Goal: Information Seeking & Learning: Understand process/instructions

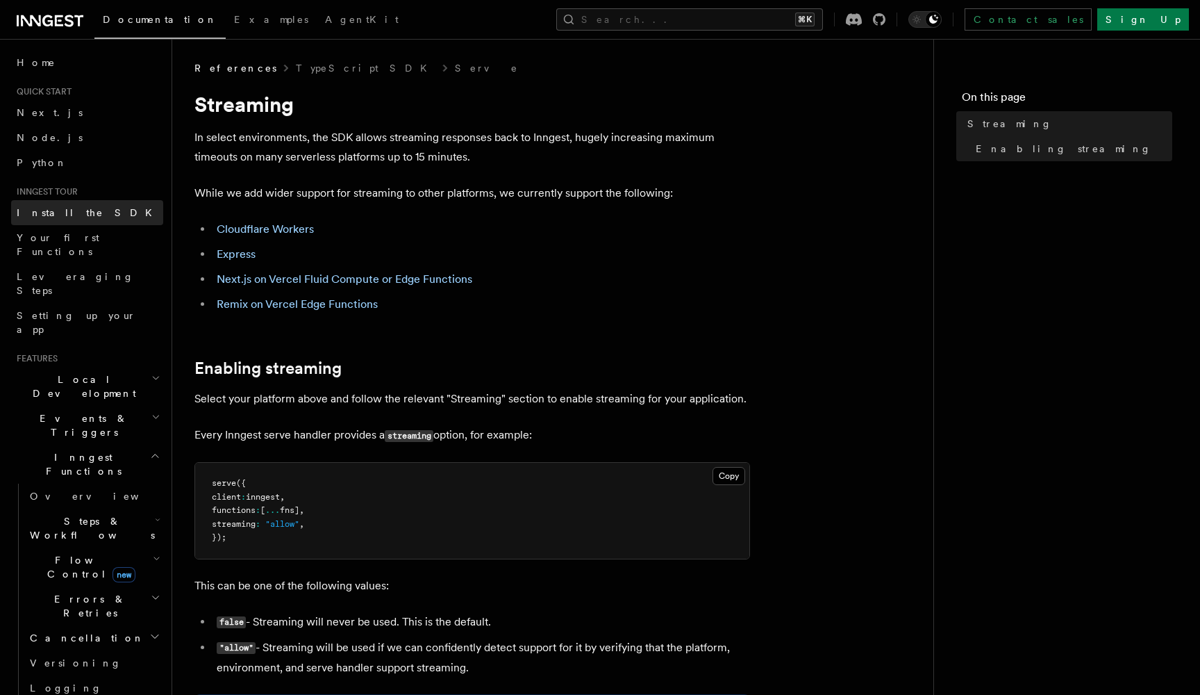
click at [71, 210] on span "Install the SDK" at bounding box center [89, 212] width 144 height 11
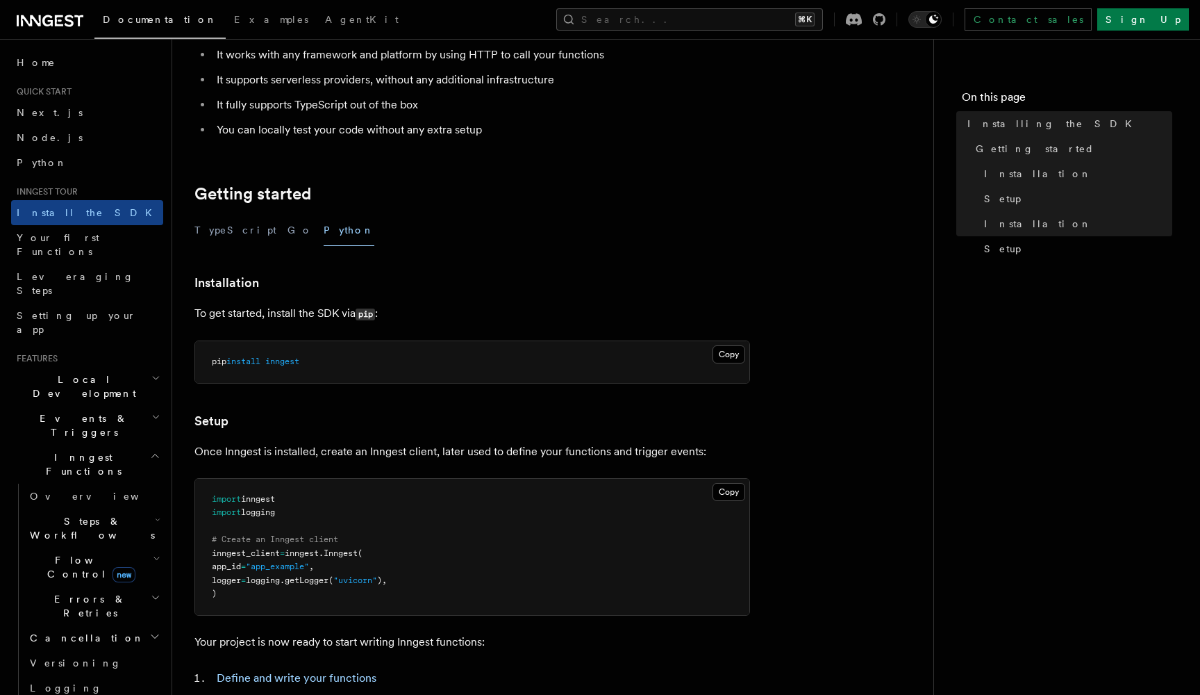
scroll to position [220, 0]
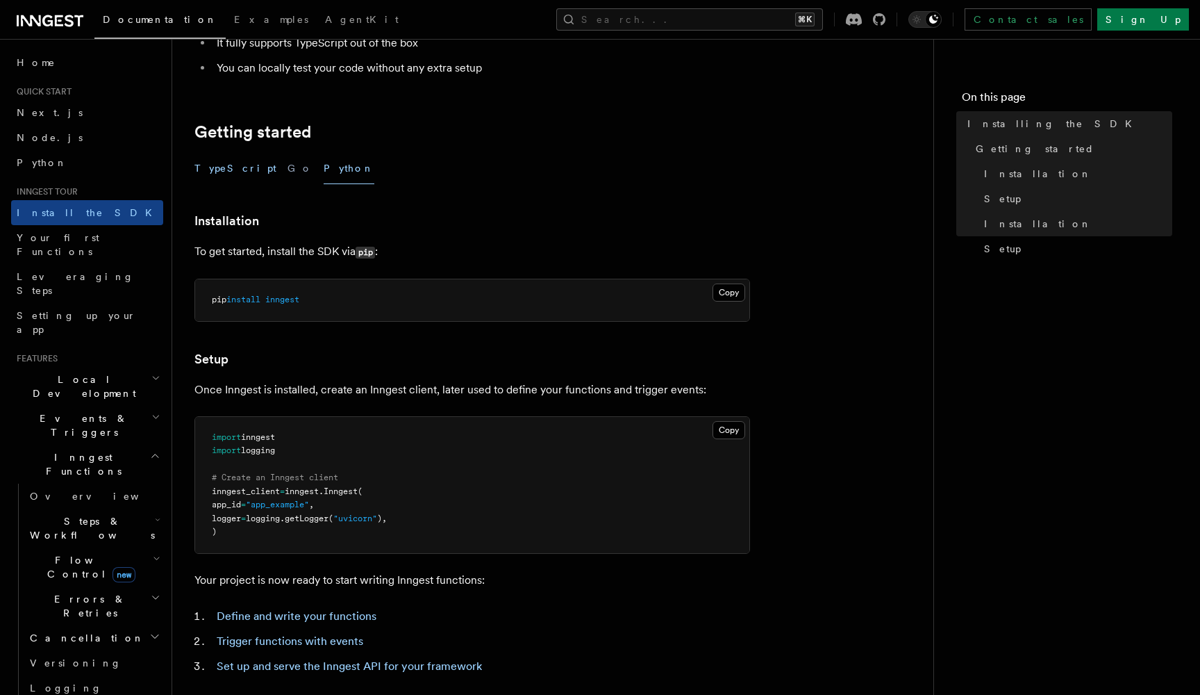
click at [224, 174] on button "TypeScript" at bounding box center [236, 168] width 82 height 31
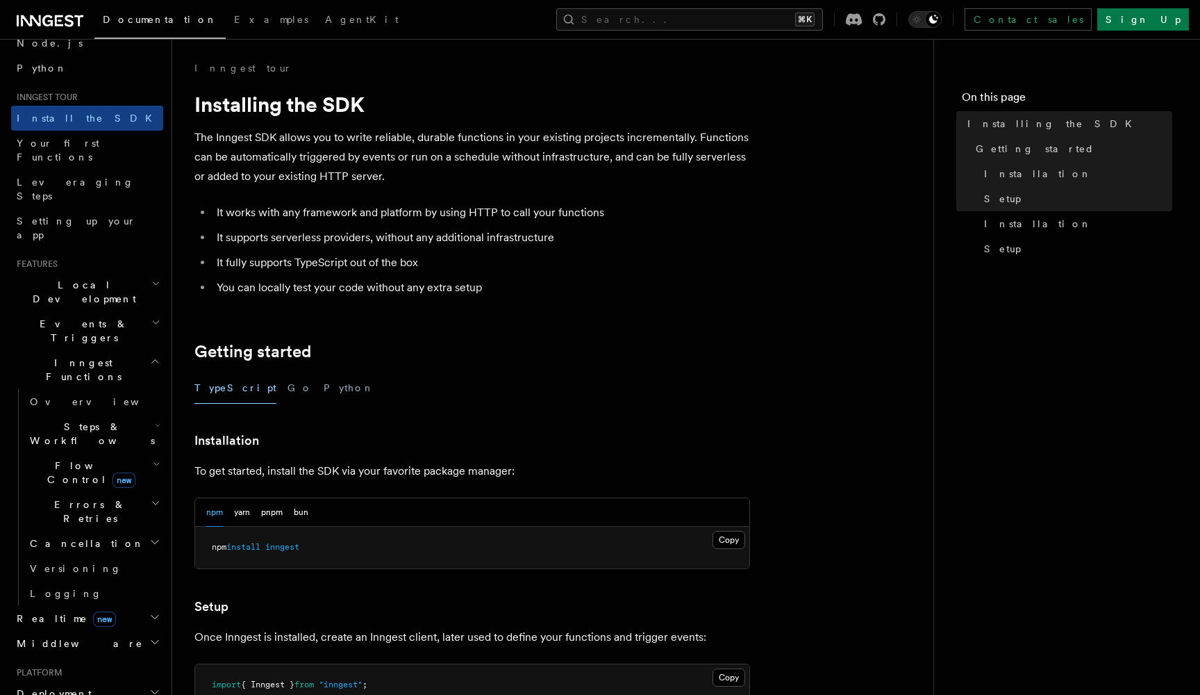
scroll to position [115, 0]
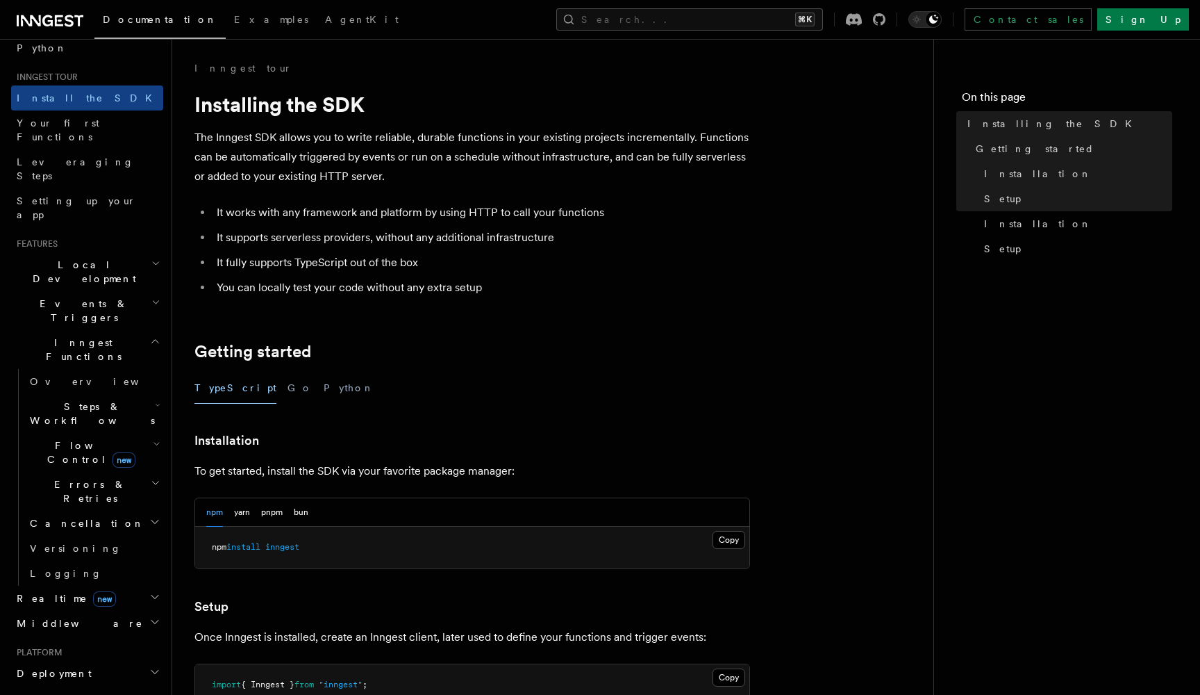
click at [129, 330] on h2 "Inngest Functions" at bounding box center [87, 349] width 152 height 39
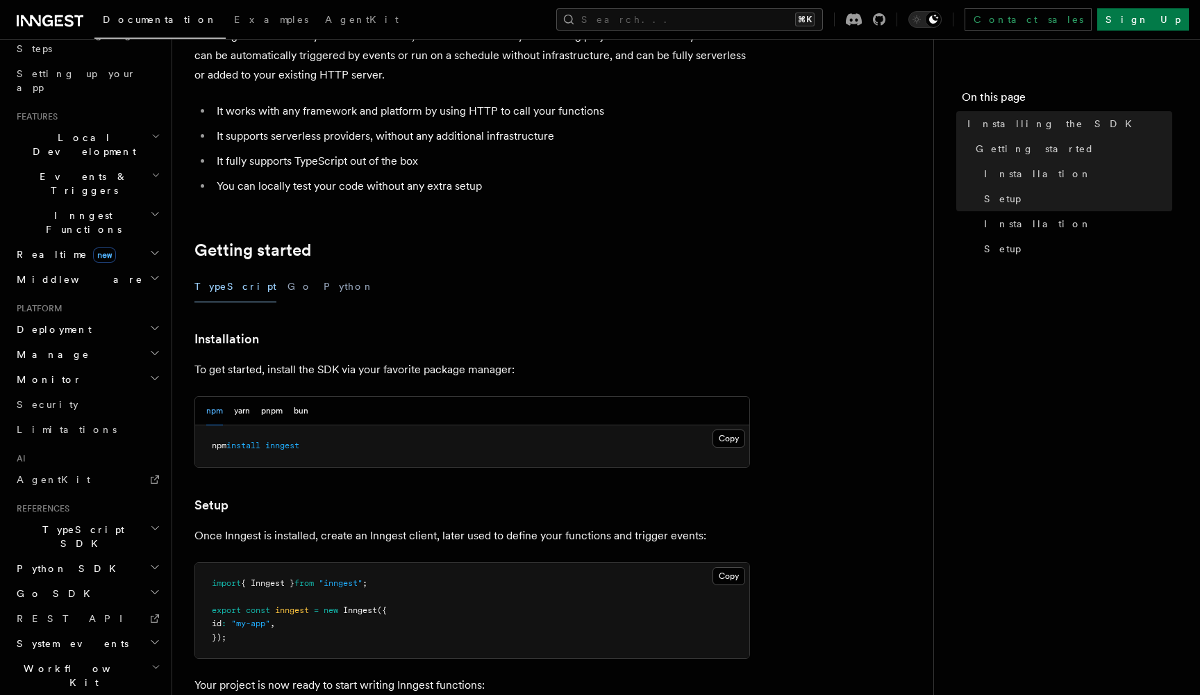
scroll to position [136, 0]
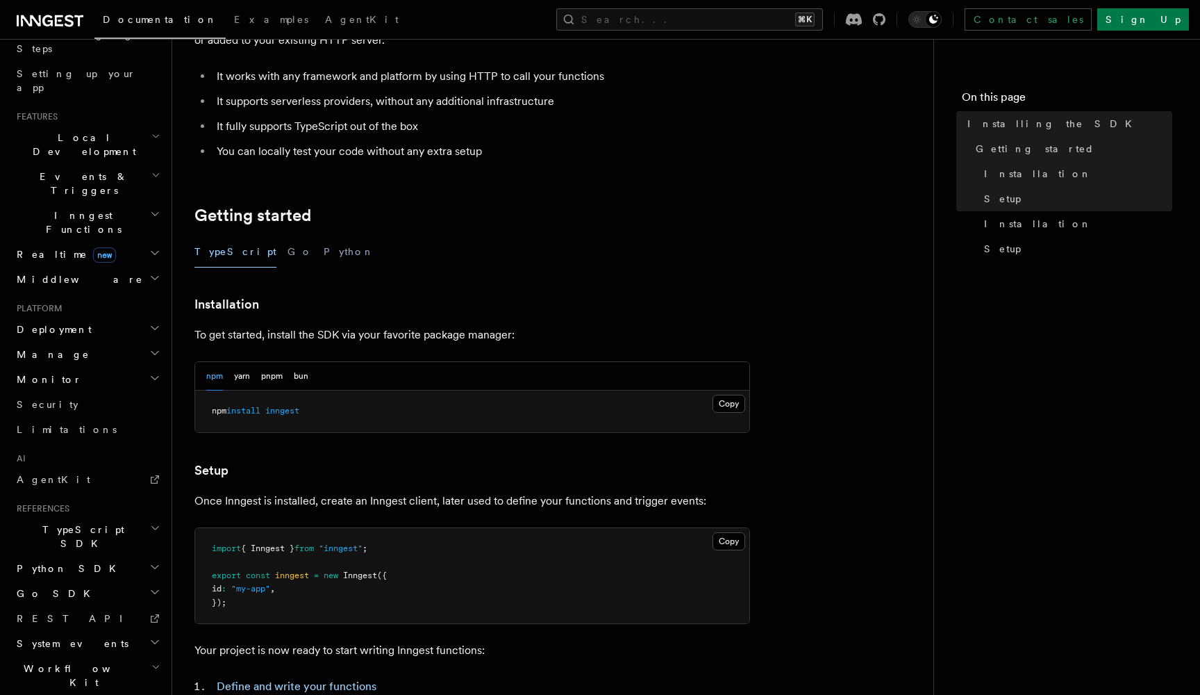
click at [133, 517] on h2 "TypeScript SDK" at bounding box center [87, 536] width 152 height 39
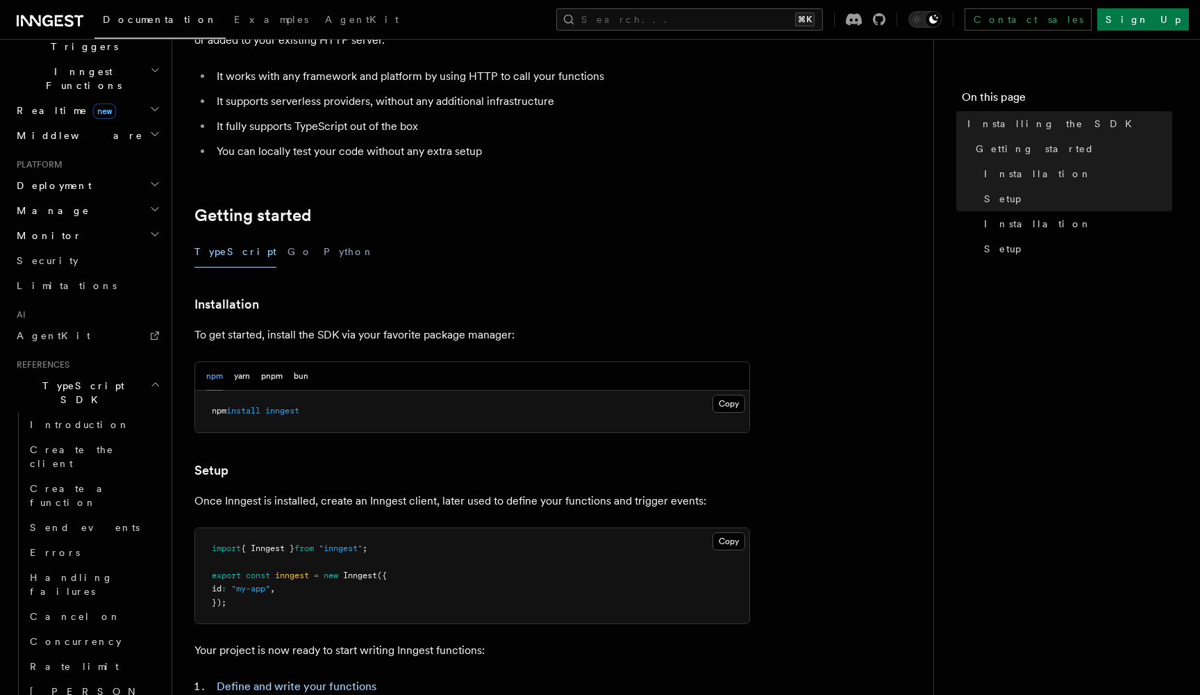
scroll to position [485, 0]
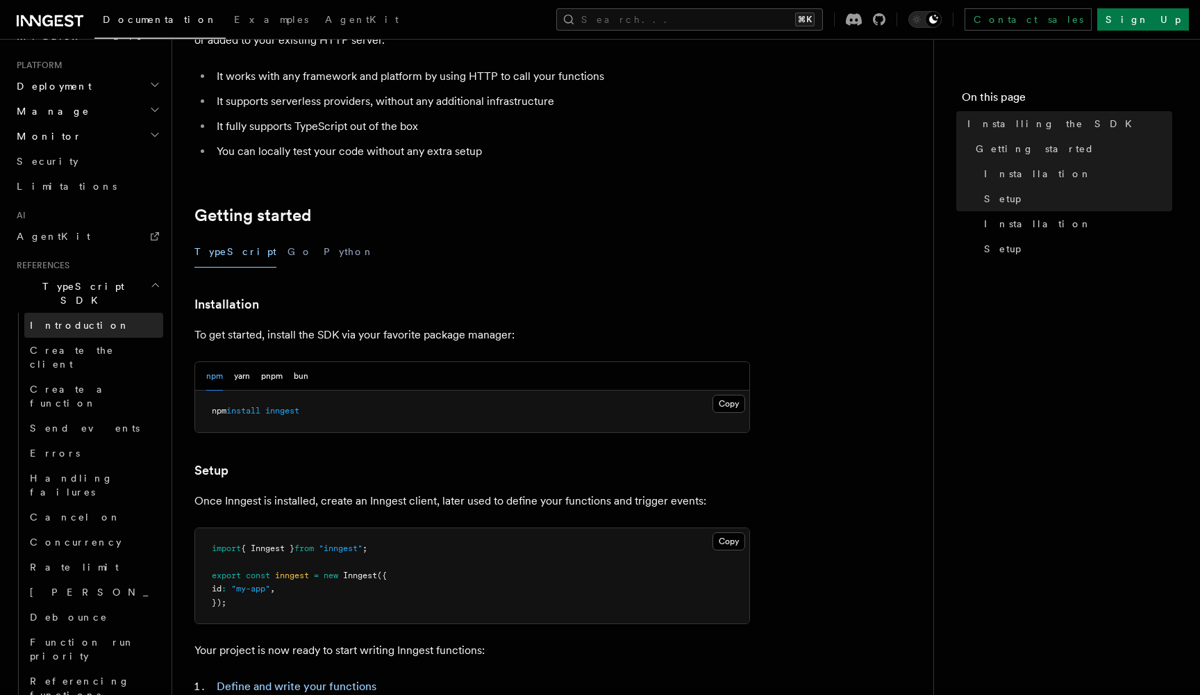
click at [74, 313] on link "Introduction" at bounding box center [93, 325] width 139 height 25
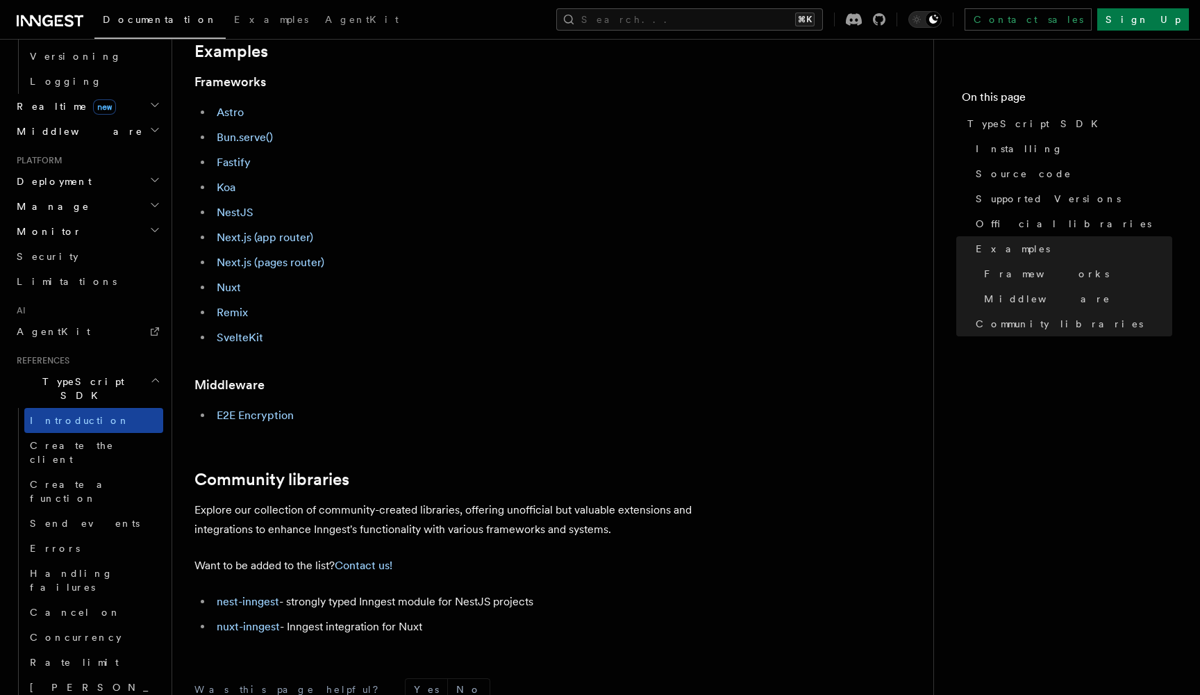
scroll to position [622, 0]
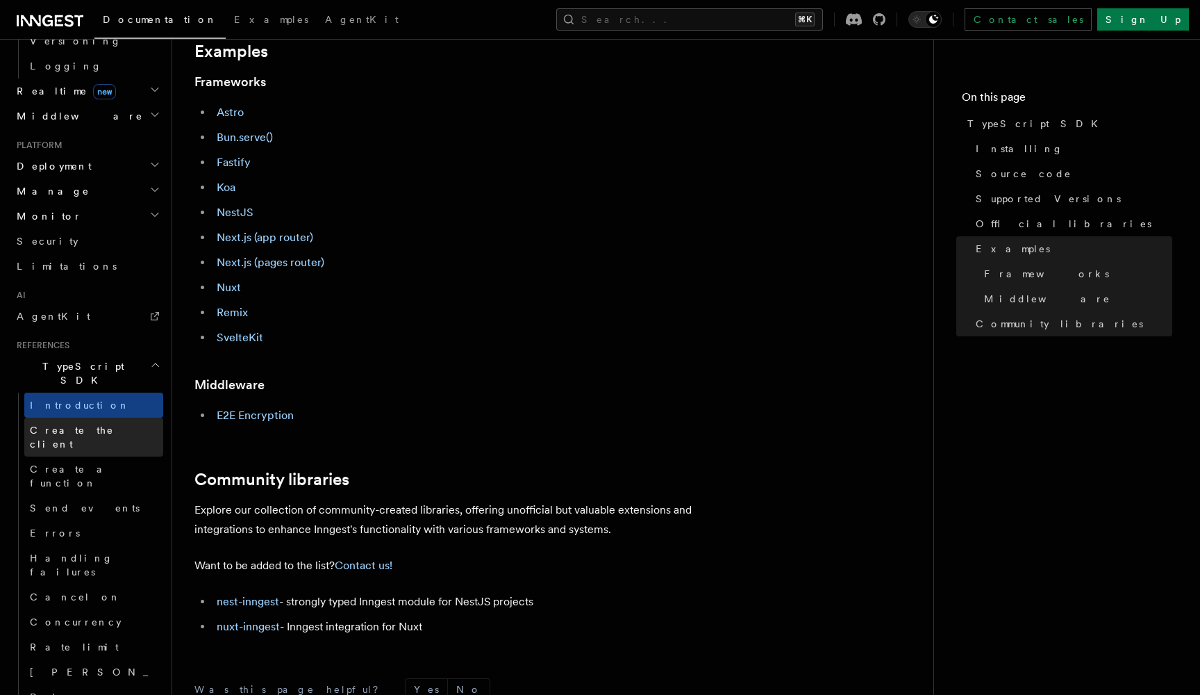
click at [63, 424] on span "Create the client" at bounding box center [72, 436] width 84 height 25
